Goal: Find specific page/section: Find specific page/section

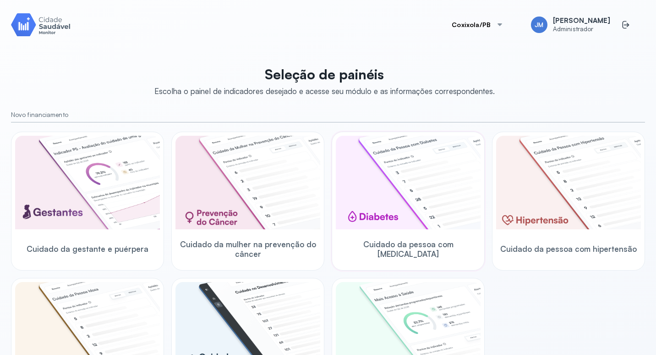
click at [449, 189] on img at bounding box center [408, 182] width 145 height 93
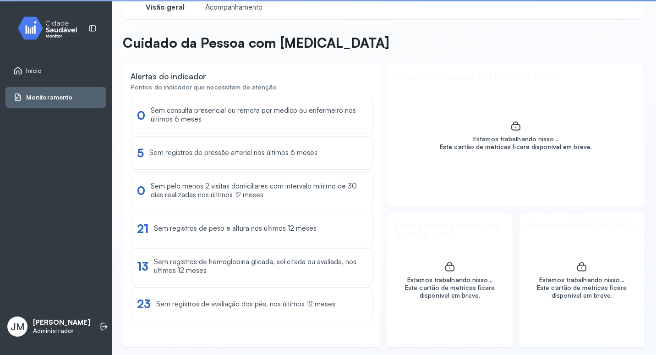
scroll to position [20, 0]
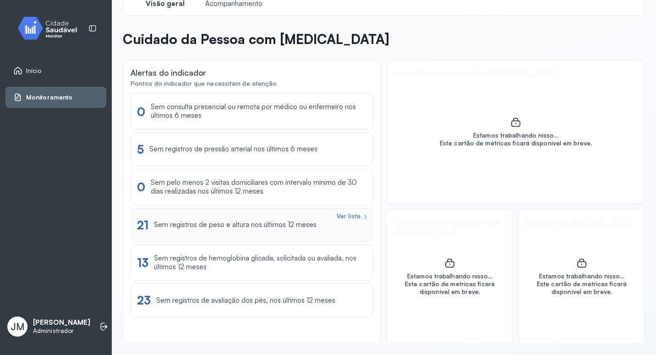
click at [193, 225] on div "Sem registros de peso e altura nos últimos 12 meses" at bounding box center [235, 224] width 163 height 9
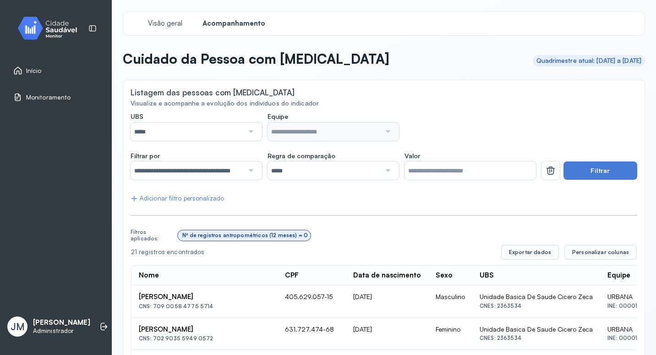
click at [264, 237] on div "Nº de registros antropométricos (12 meses) = 0" at bounding box center [245, 235] width 126 height 6
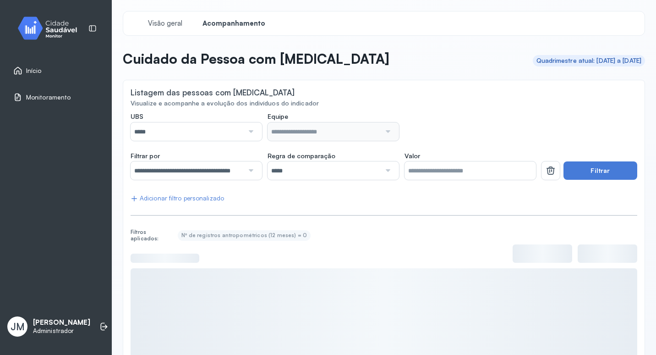
click at [45, 72] on link "Início" at bounding box center [55, 70] width 85 height 9
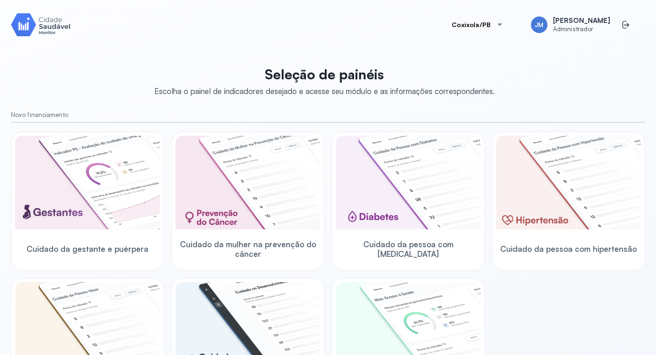
click at [37, 28] on img at bounding box center [41, 24] width 60 height 26
click at [100, 180] on img at bounding box center [87, 182] width 145 height 93
